Goal: Task Accomplishment & Management: Manage account settings

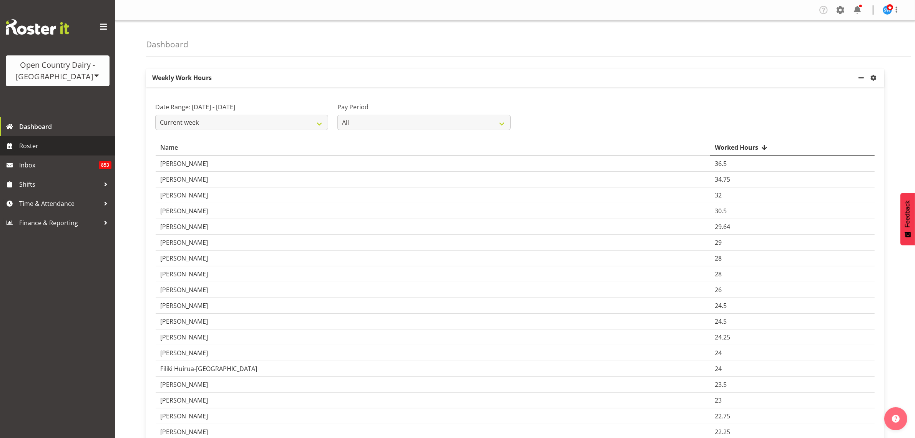
click at [30, 147] on span "Roster" at bounding box center [65, 146] width 92 height 12
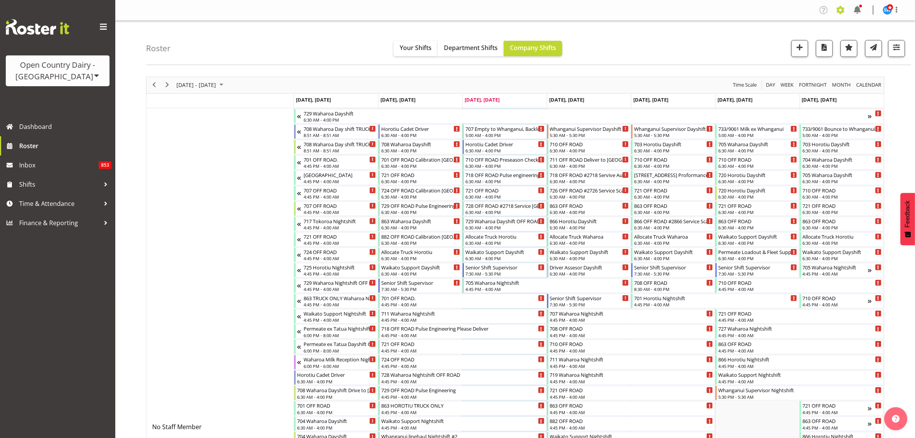
click at [844, 10] on span at bounding box center [841, 10] width 12 height 12
click at [775, 78] on link "Employees" at bounding box center [794, 84] width 107 height 14
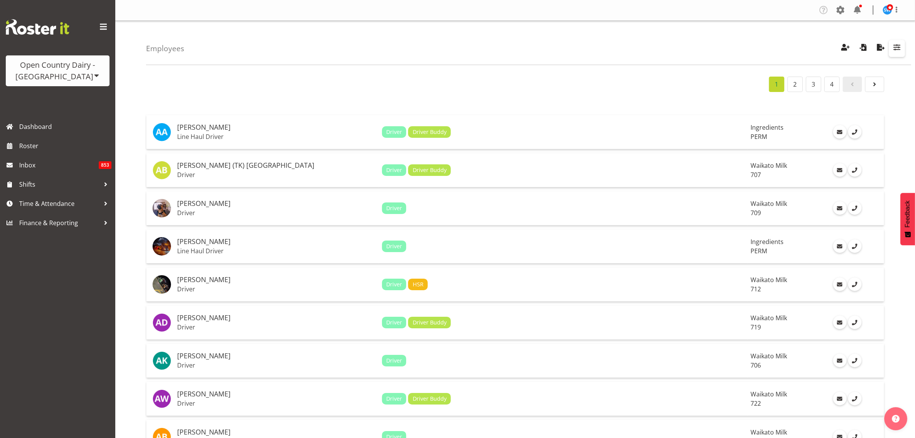
click at [891, 45] on button "button" at bounding box center [897, 48] width 16 height 17
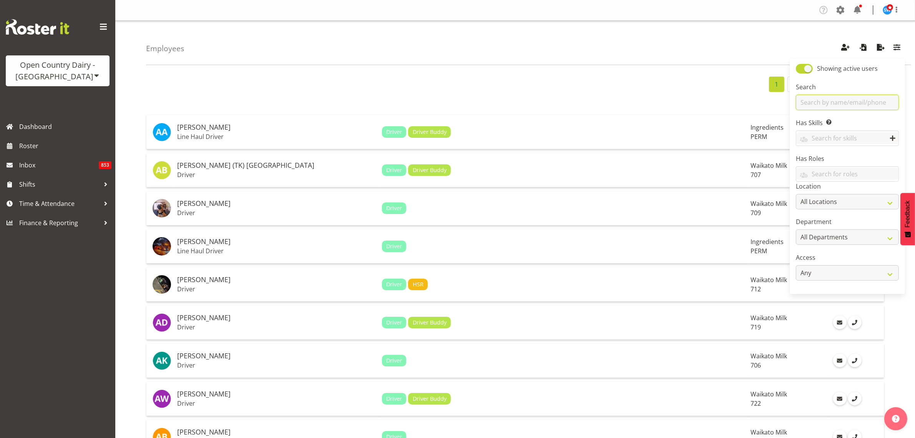
click at [835, 102] on input "text" at bounding box center [847, 102] width 103 height 15
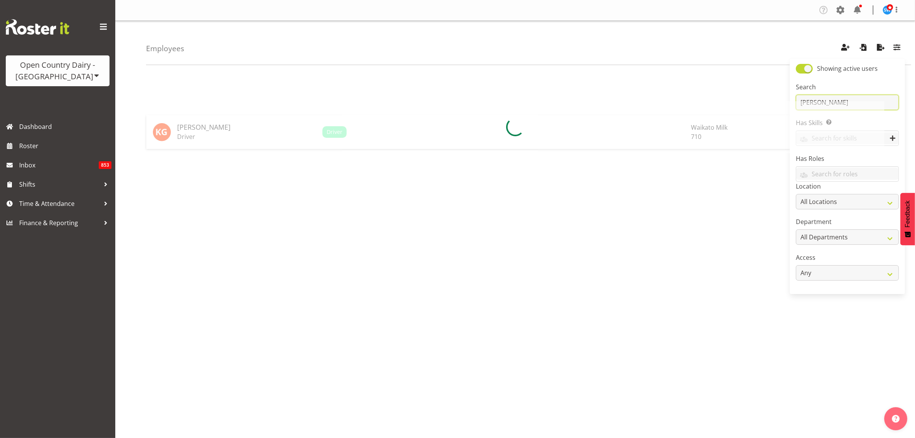
type input "gambhir"
click at [184, 132] on td "Kris Gambhir Driver" at bounding box center [246, 132] width 145 height 34
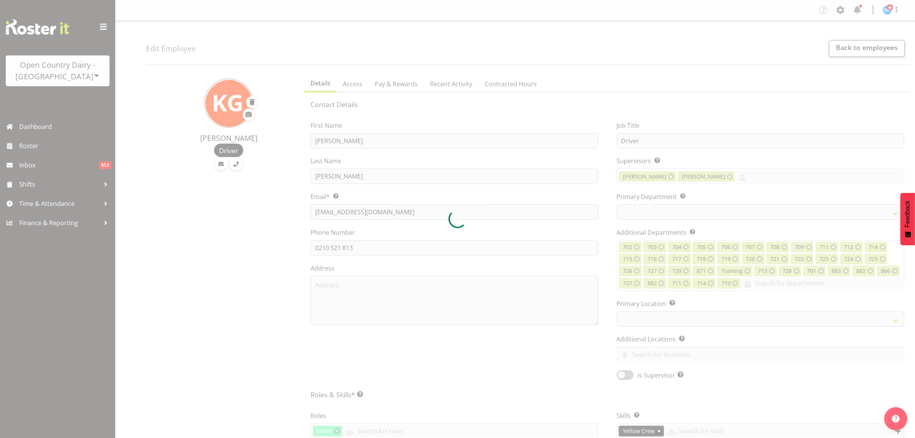
select select
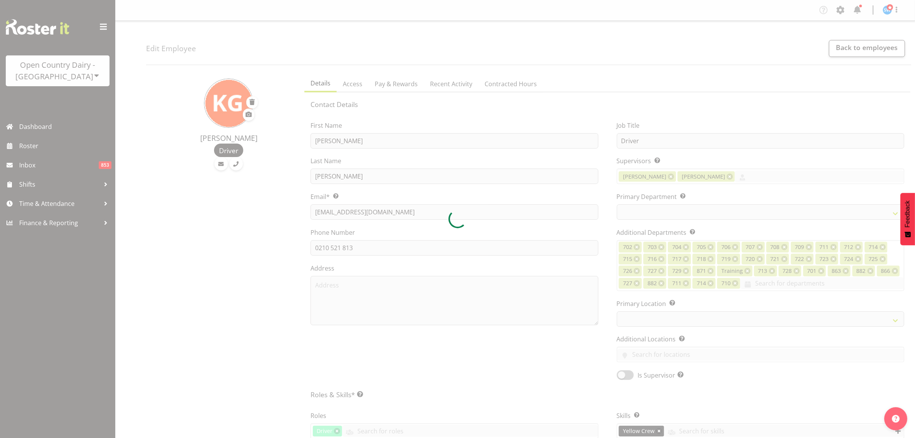
select select
select select "1054"
select select "875"
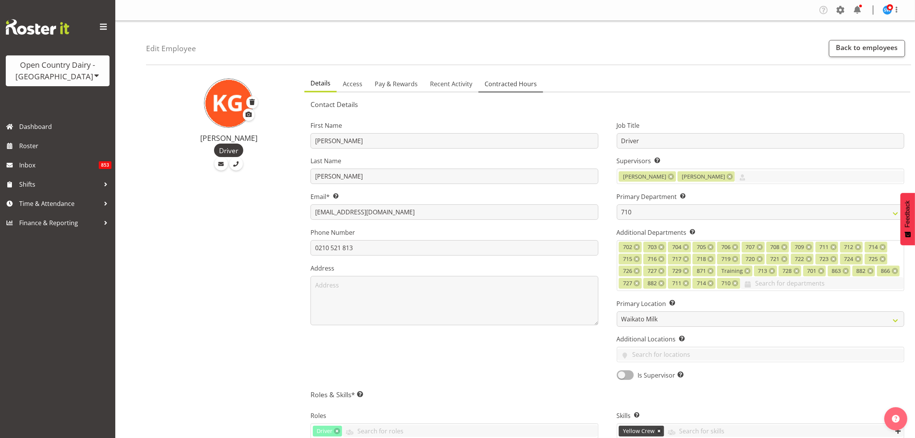
click at [513, 85] on span "Contracted Hours" at bounding box center [511, 83] width 52 height 9
